Goal: Task Accomplishment & Management: Use online tool/utility

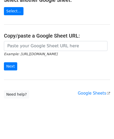
scroll to position [69, 0]
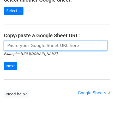
click at [19, 41] on input "url" at bounding box center [56, 46] width 104 height 10
paste input "[URL][DOMAIN_NAME]"
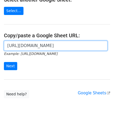
scroll to position [0, 111]
type input "[URL][DOMAIN_NAME]"
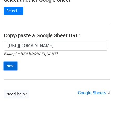
click at [12, 66] on input "Next" at bounding box center [10, 66] width 13 height 8
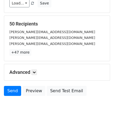
scroll to position [64, 0]
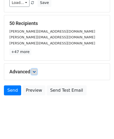
click at [35, 71] on icon at bounding box center [34, 71] width 3 height 3
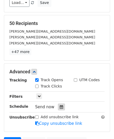
click at [60, 107] on icon at bounding box center [61, 107] width 3 height 4
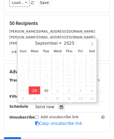
type input "2025-09-29 12:00"
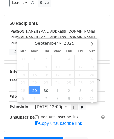
scroll to position [0, 0]
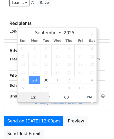
type input "2"
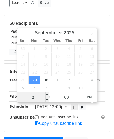
click at [29, 97] on input "2" at bounding box center [34, 97] width 32 height 10
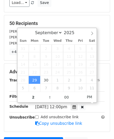
type input "2025-09-29 14:00"
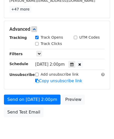
scroll to position [110, 0]
